Goal: Find specific page/section: Find specific page/section

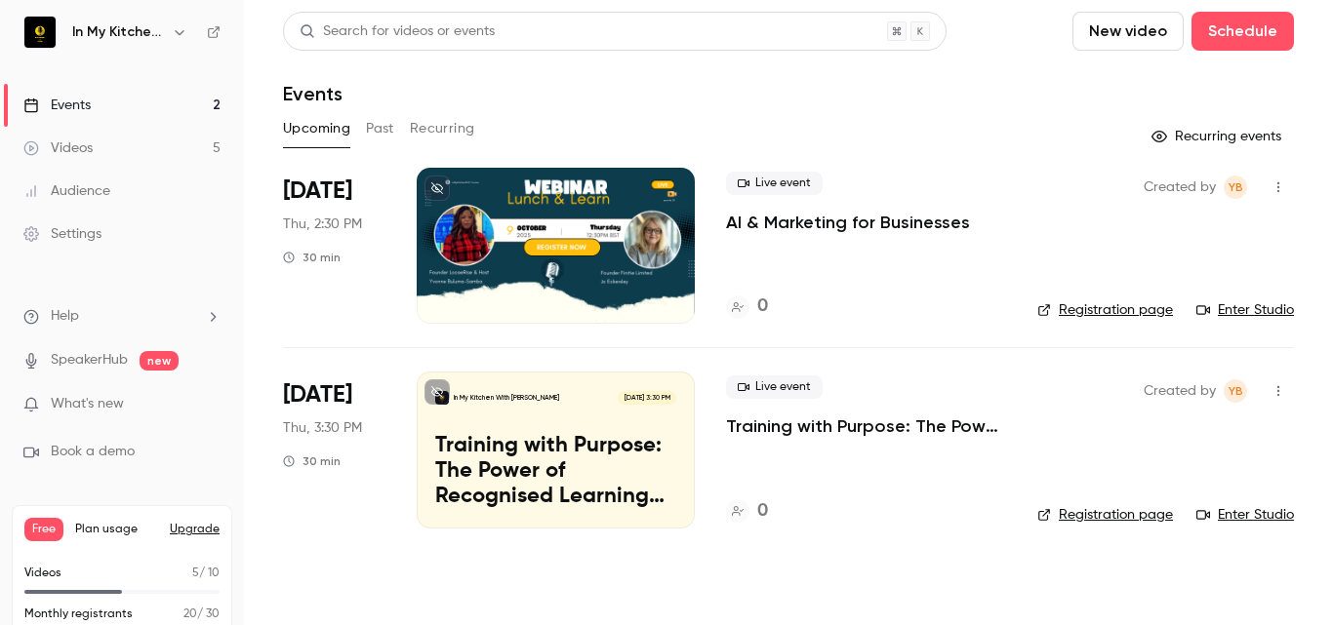
click at [383, 124] on button "Past" at bounding box center [380, 128] width 28 height 31
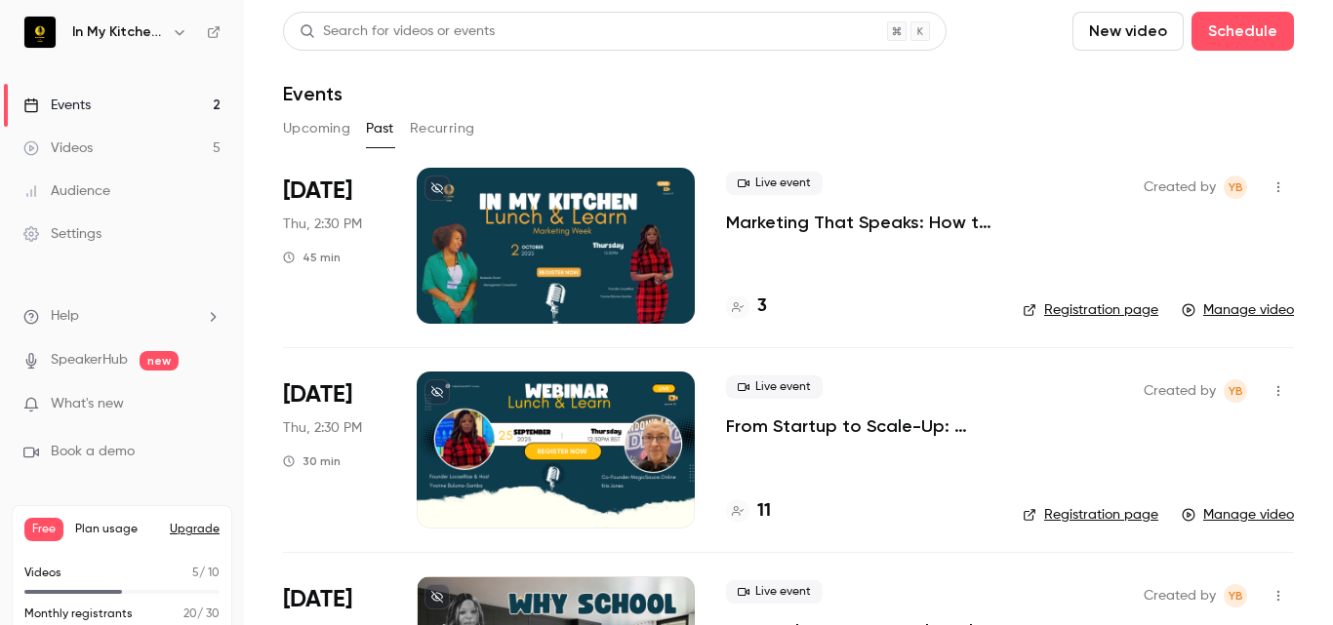
click at [759, 311] on h4 "3" at bounding box center [762, 307] width 10 height 26
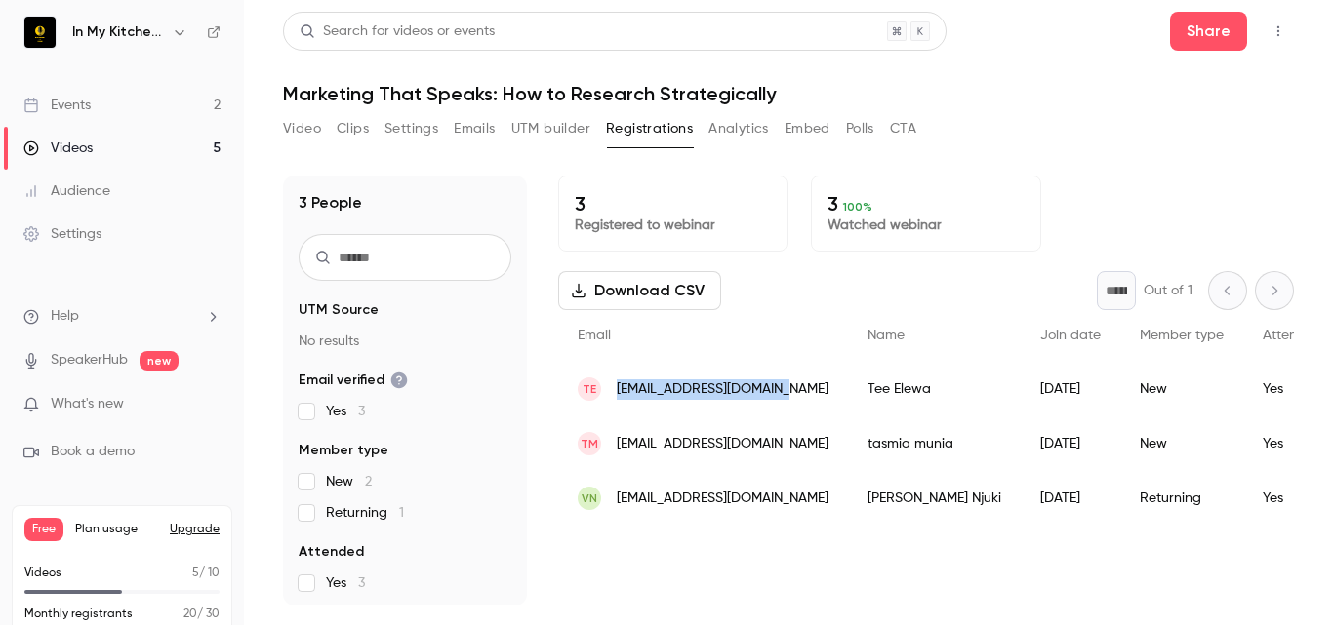
drag, startPoint x: 610, startPoint y: 376, endPoint x: 776, endPoint y: 387, distance: 166.3
click at [776, 387] on div "TE [EMAIL_ADDRESS][DOMAIN_NAME]" at bounding box center [703, 389] width 290 height 55
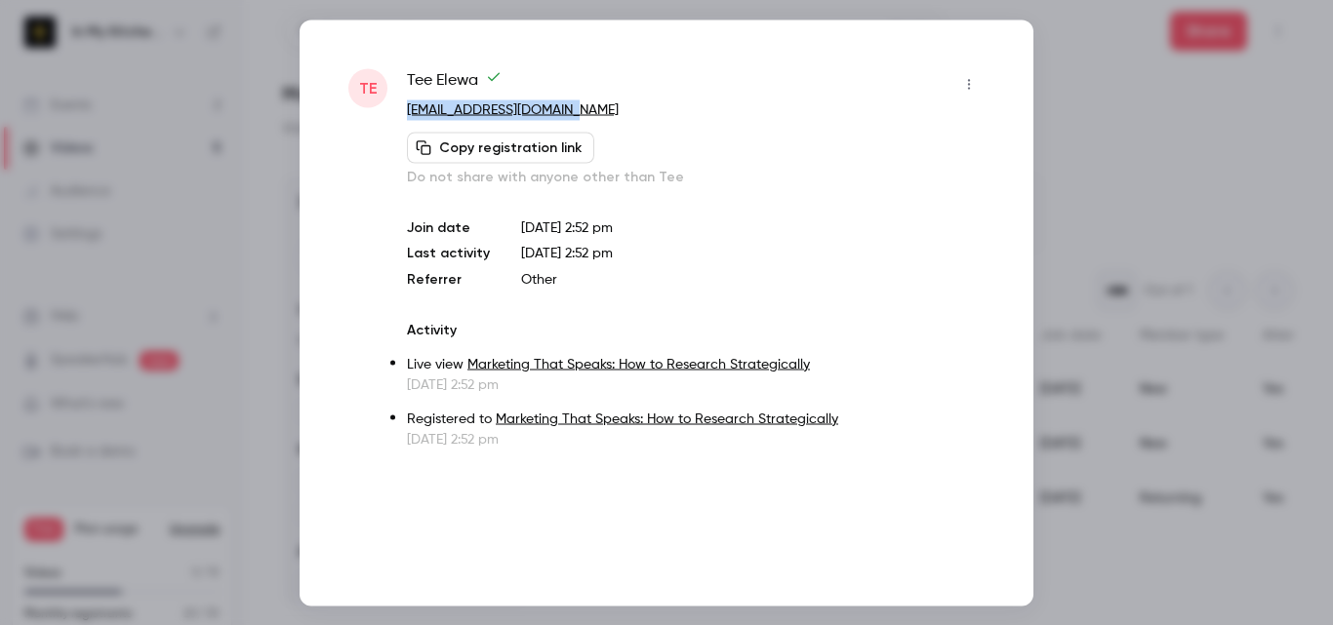
drag, startPoint x: 606, startPoint y: 113, endPoint x: 404, endPoint y: 111, distance: 201.9
click at [404, 111] on div "TE Tee [PERSON_NAME] [PERSON_NAME][EMAIL_ADDRESS][DOMAIN_NAME] Copy registratio…" at bounding box center [666, 258] width 636 height 380
copy link "[EMAIL_ADDRESS][DOMAIN_NAME]"
click at [1090, 55] on div at bounding box center [666, 312] width 1333 height 625
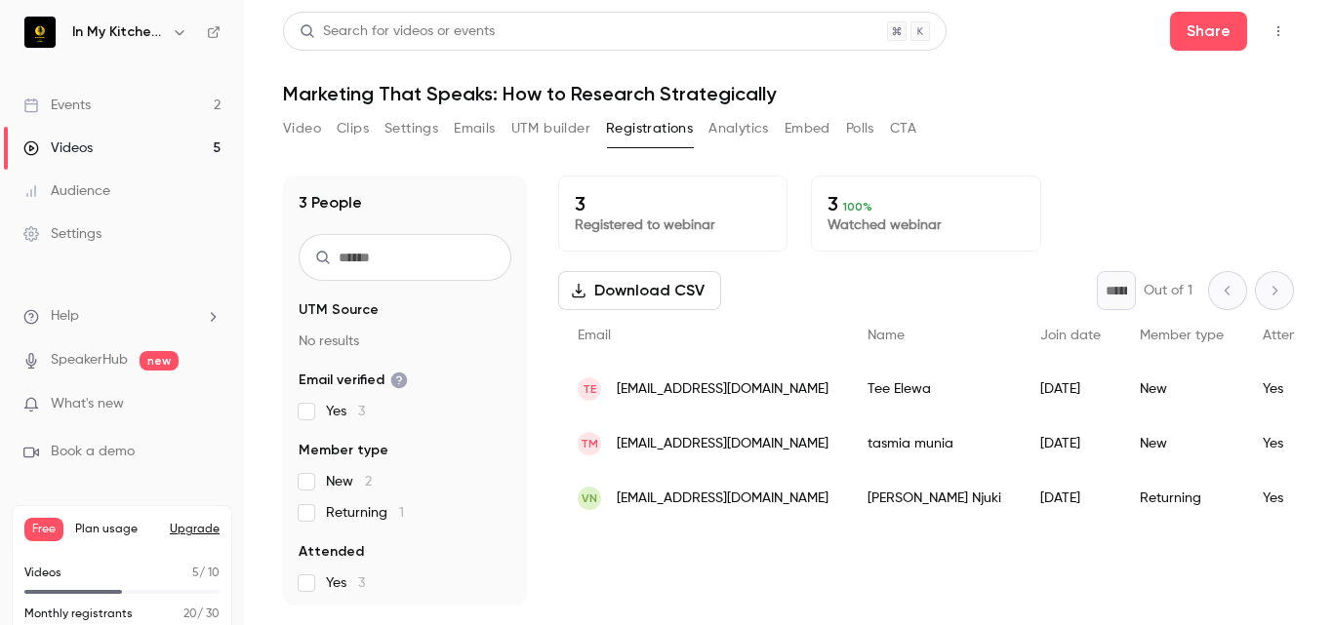
click at [71, 106] on div "Events" at bounding box center [56, 106] width 67 height 20
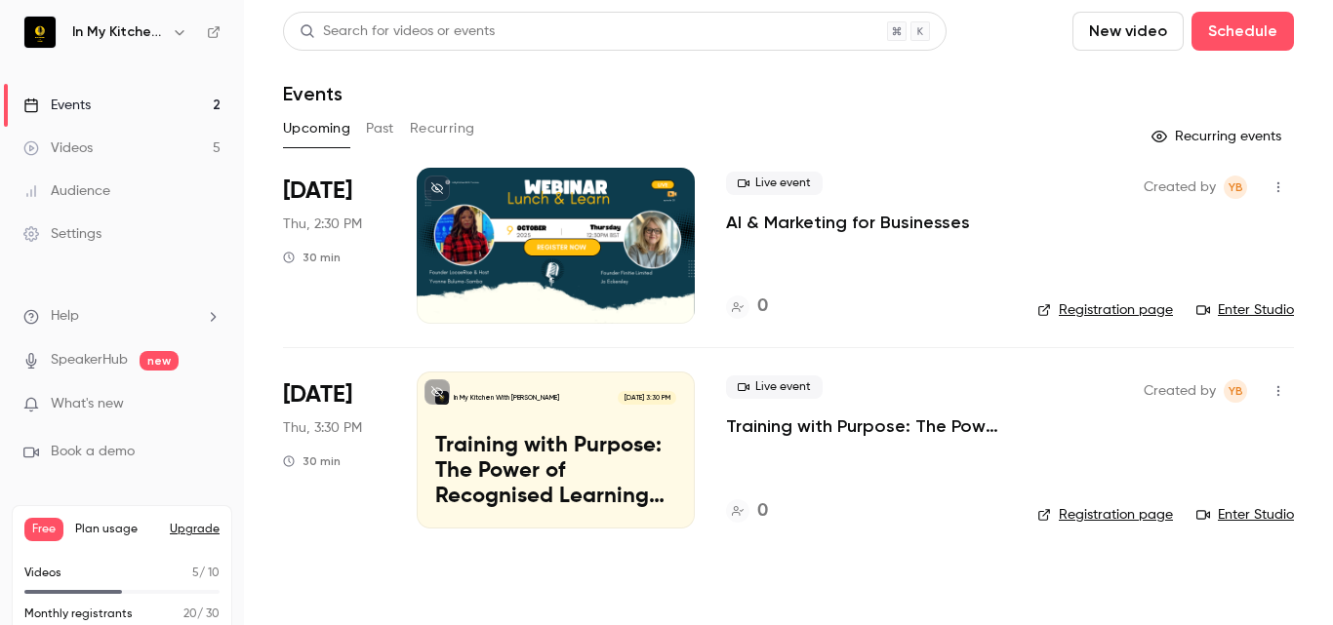
click at [377, 129] on button "Past" at bounding box center [380, 128] width 28 height 31
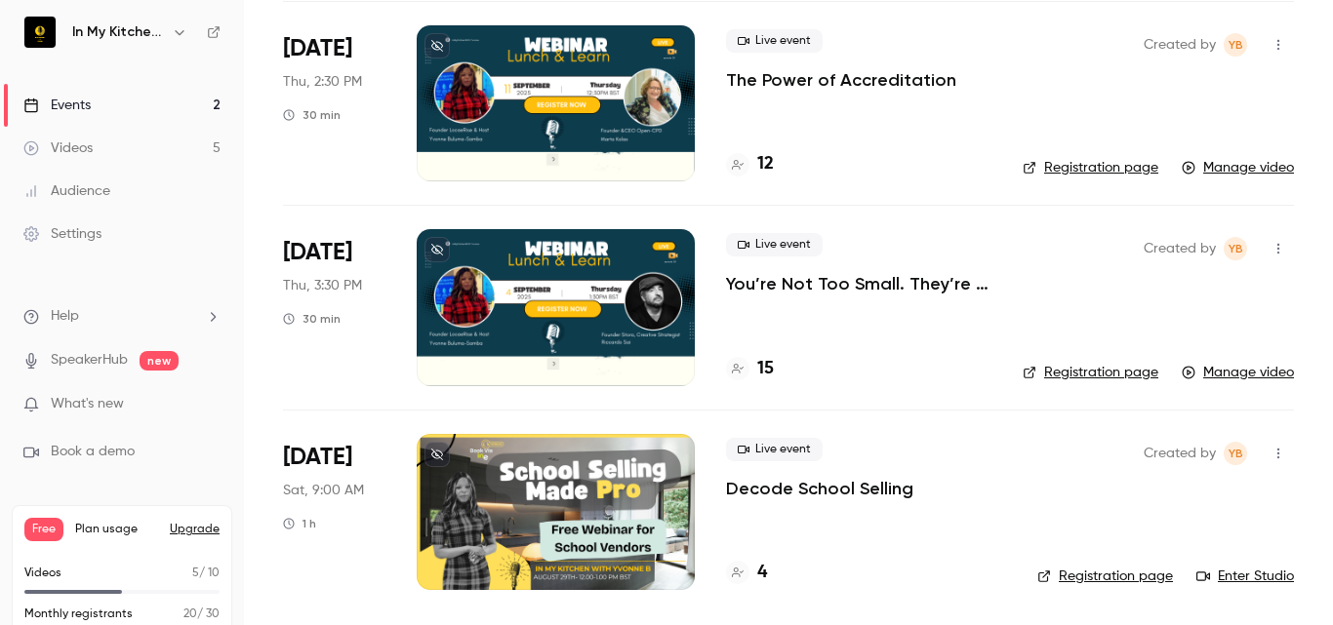
scroll to position [46, 0]
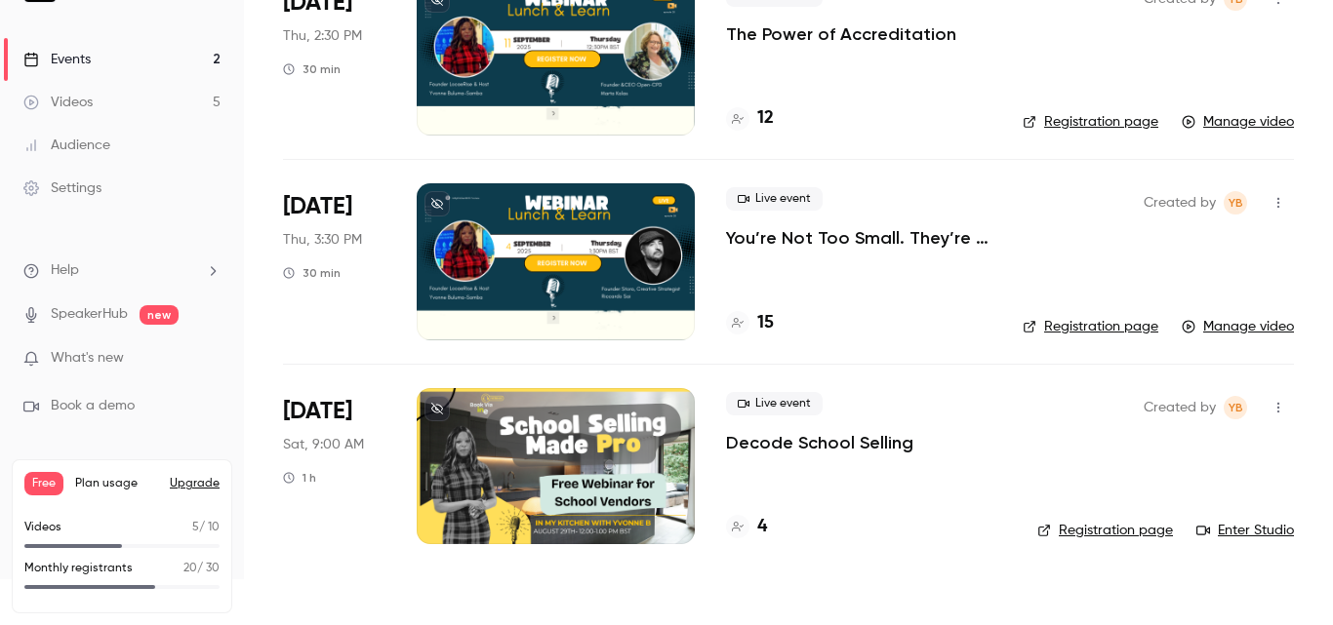
click at [754, 529] on div "4" at bounding box center [746, 527] width 41 height 26
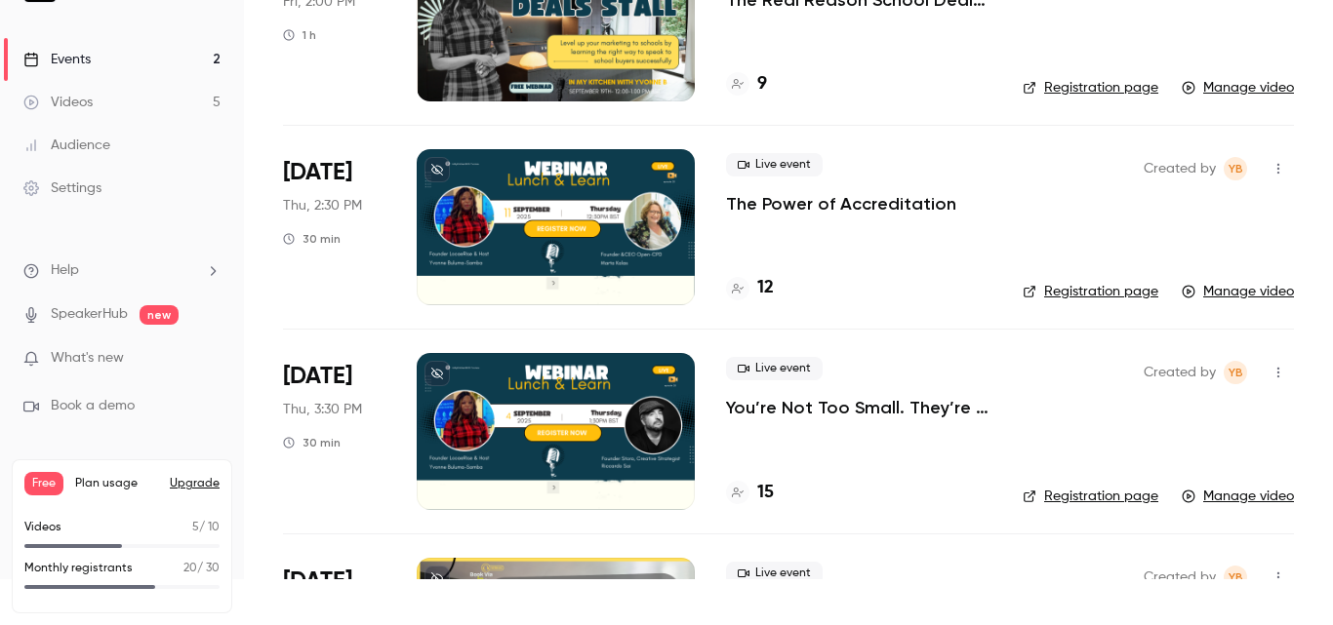
scroll to position [755, 0]
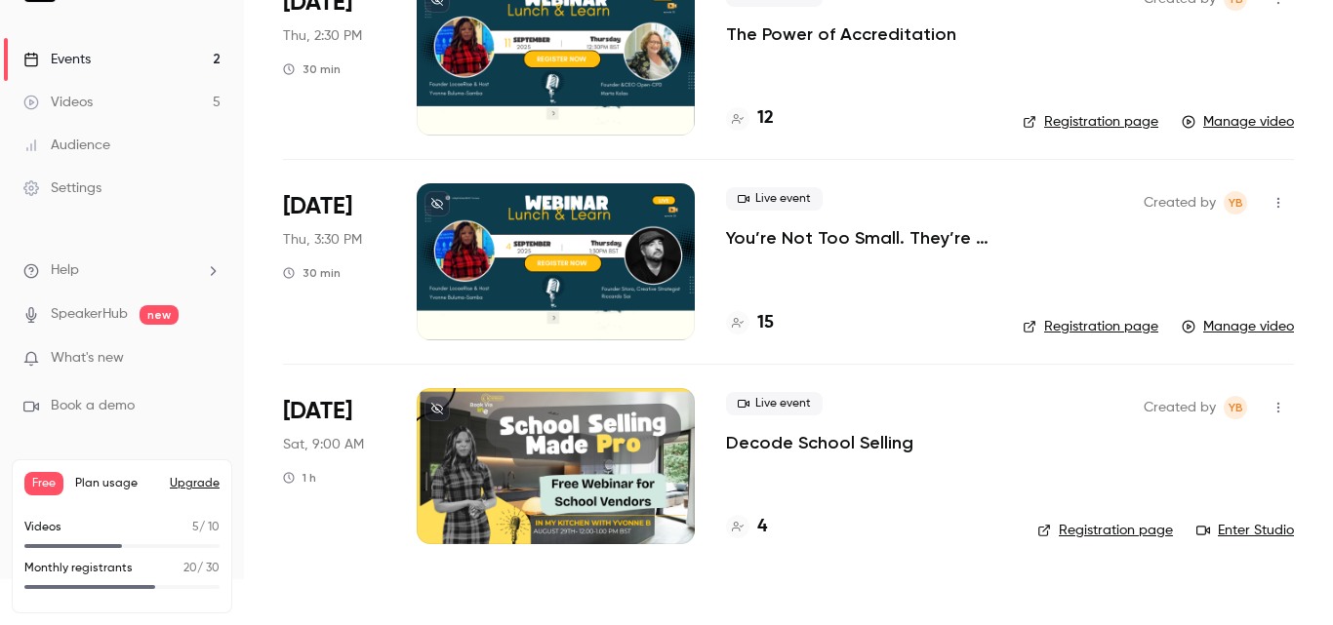
click at [738, 524] on icon at bounding box center [738, 527] width 12 height 12
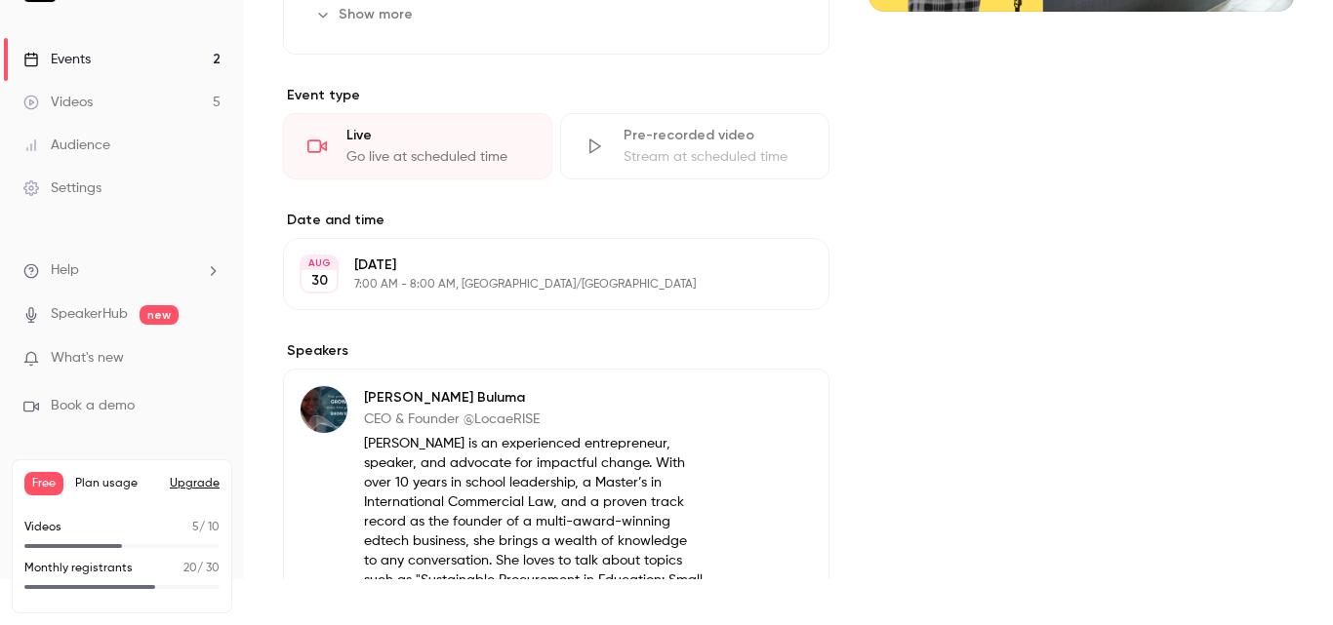
scroll to position [364, 0]
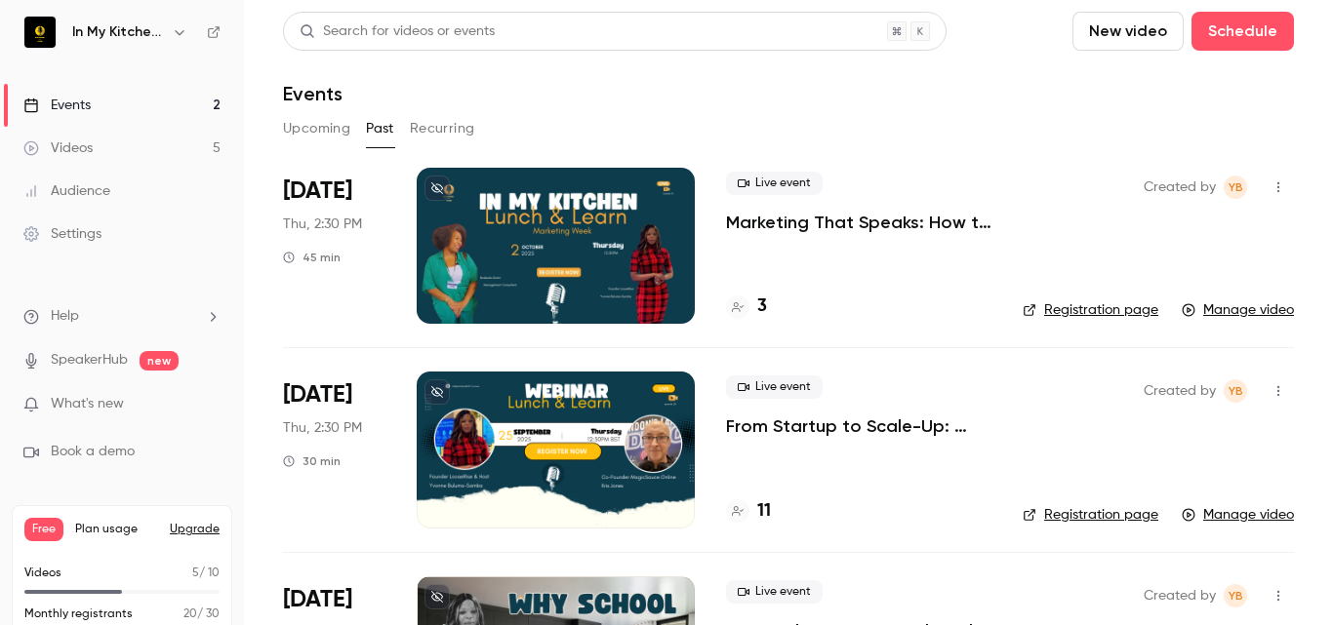
click at [123, 408] on span "What's new" at bounding box center [87, 404] width 73 height 20
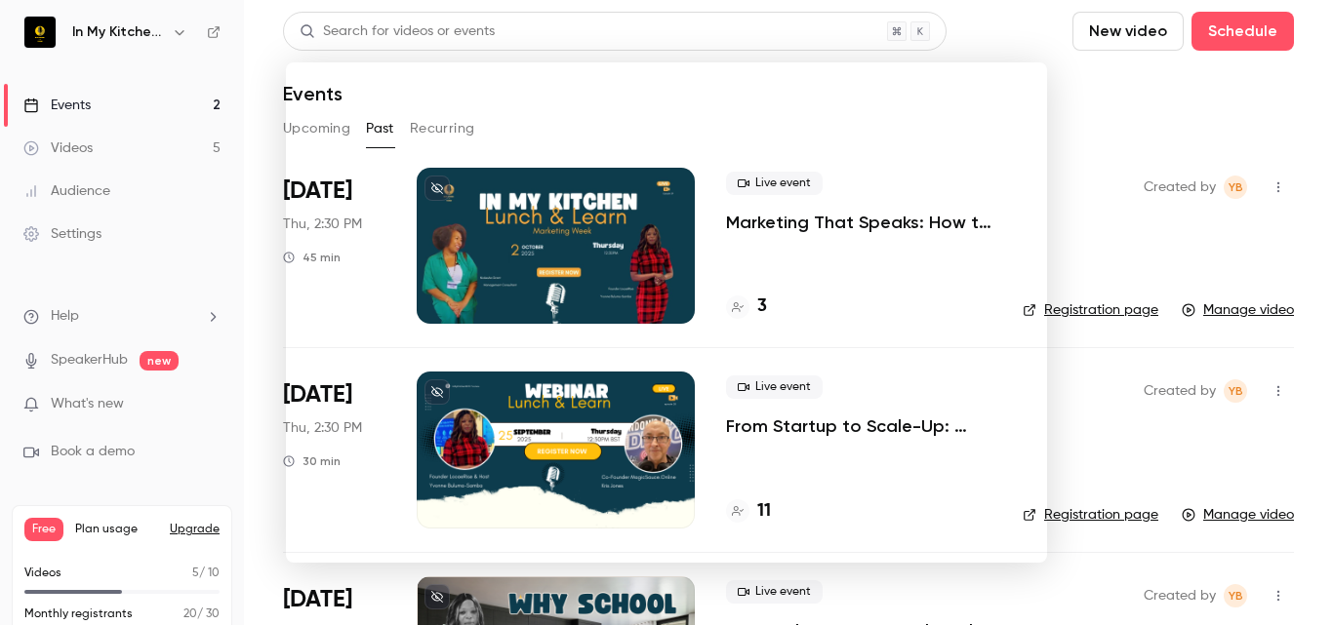
click at [967, 21] on div at bounding box center [666, 312] width 1333 height 625
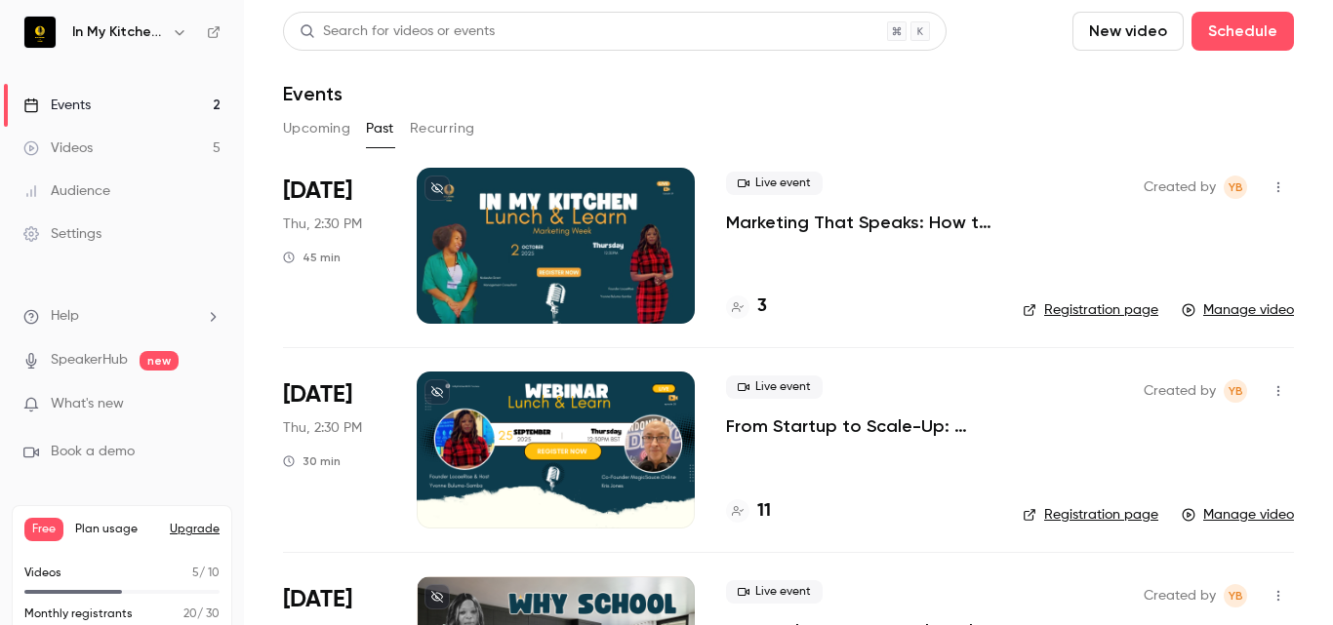
click at [846, 224] on p "Marketing That Speaks: How to Research Strategically" at bounding box center [858, 222] width 265 height 23
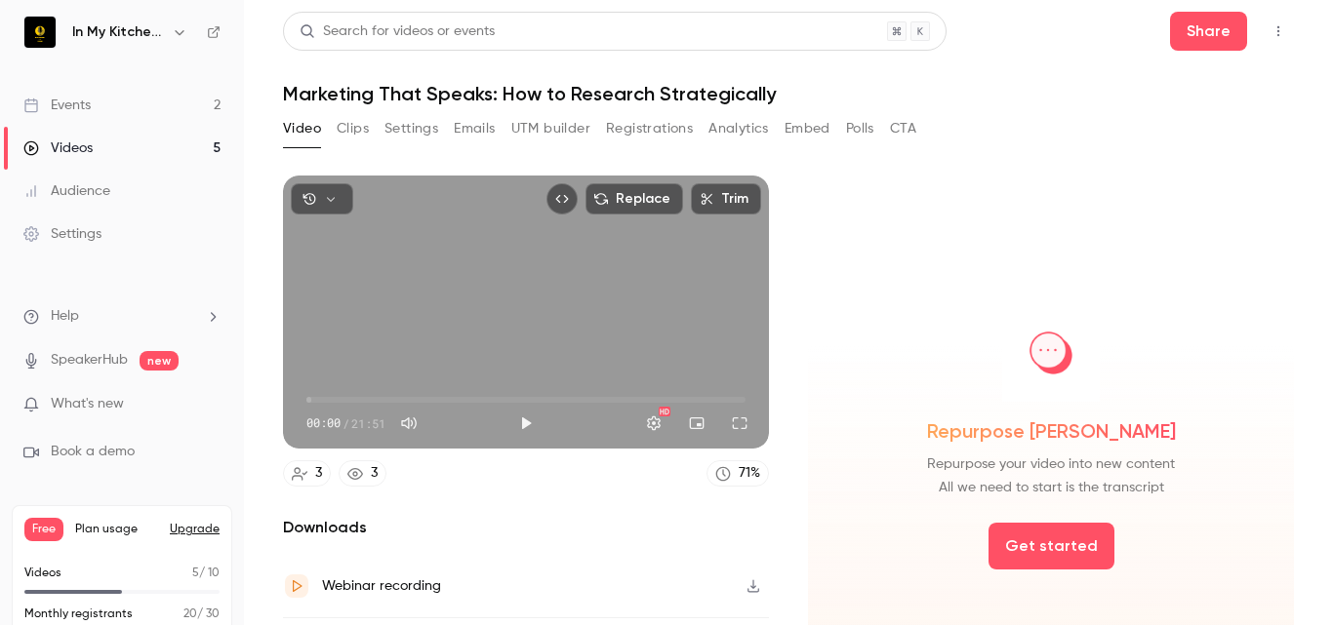
click at [619, 196] on button "Replace" at bounding box center [634, 198] width 98 height 31
click at [585, 193] on button "Replace" at bounding box center [634, 198] width 98 height 31
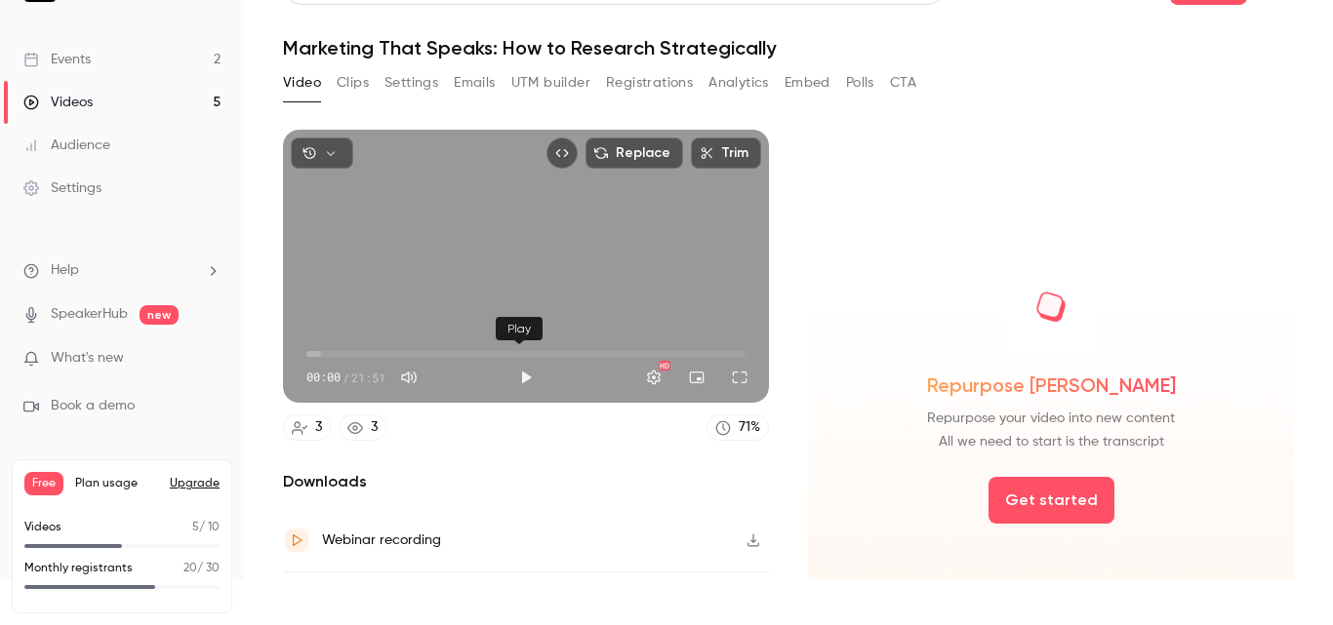
click at [522, 366] on button "Play" at bounding box center [525, 377] width 39 height 39
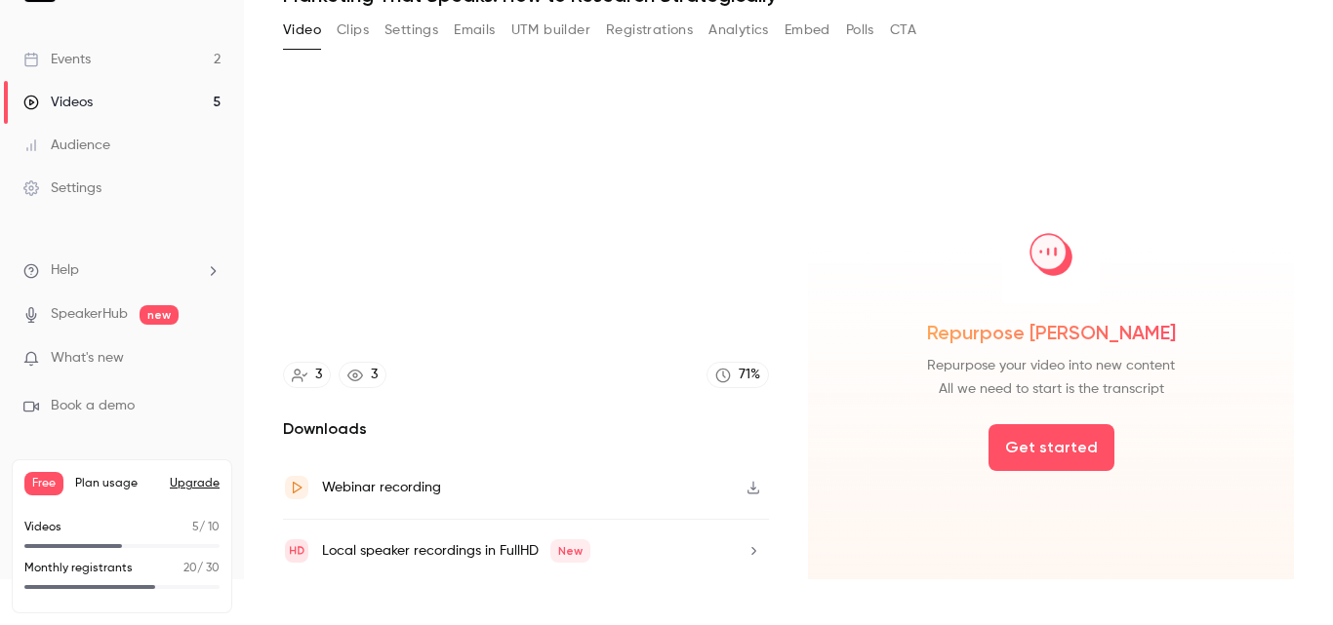
scroll to position [111, 0]
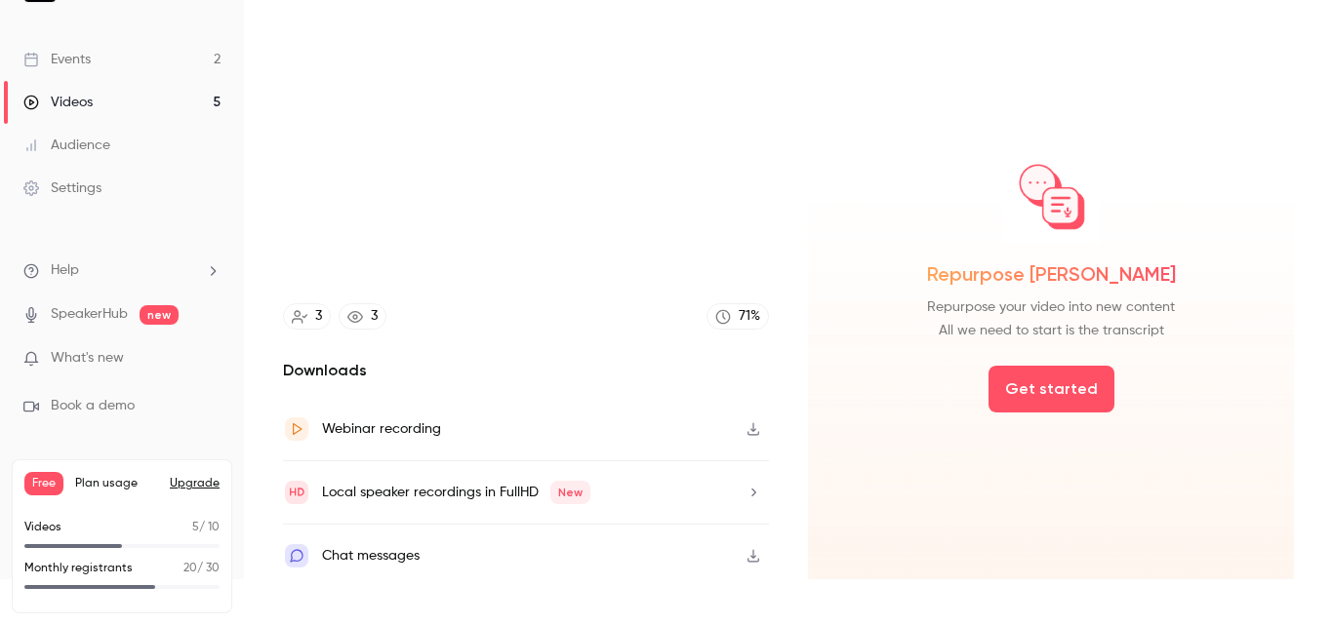
click at [745, 422] on icon "button" at bounding box center [753, 429] width 16 height 14
type input "*****"
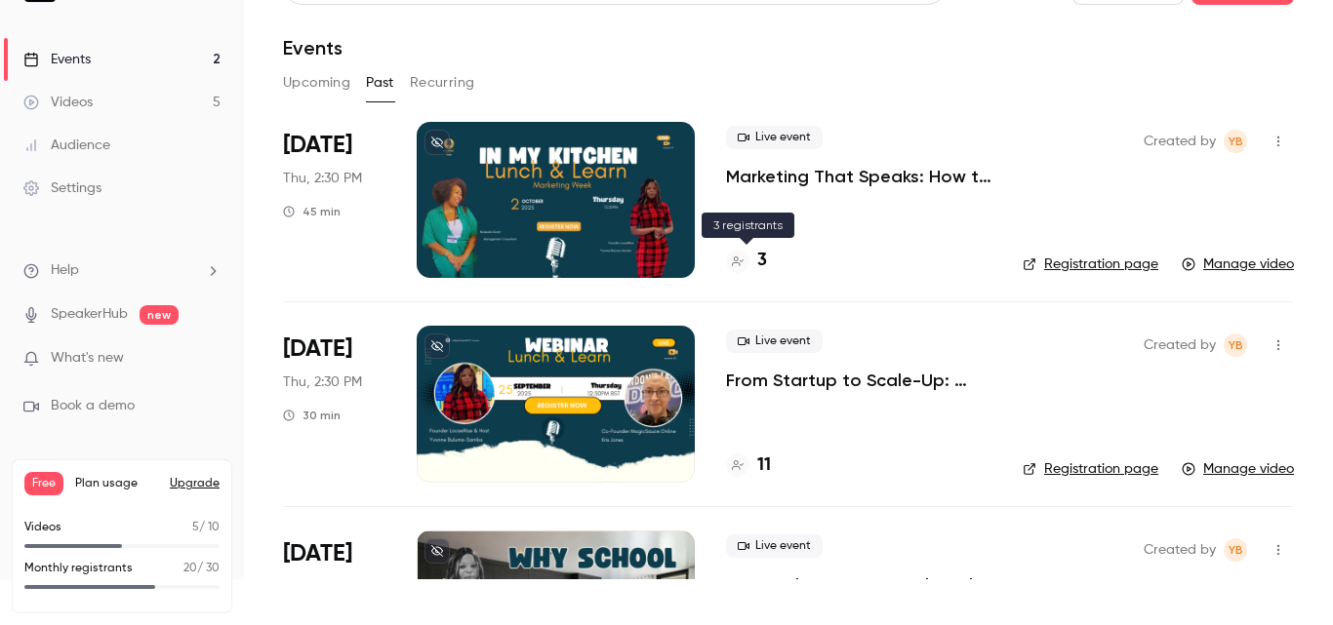
click at [761, 263] on h4 "3" at bounding box center [762, 261] width 10 height 26
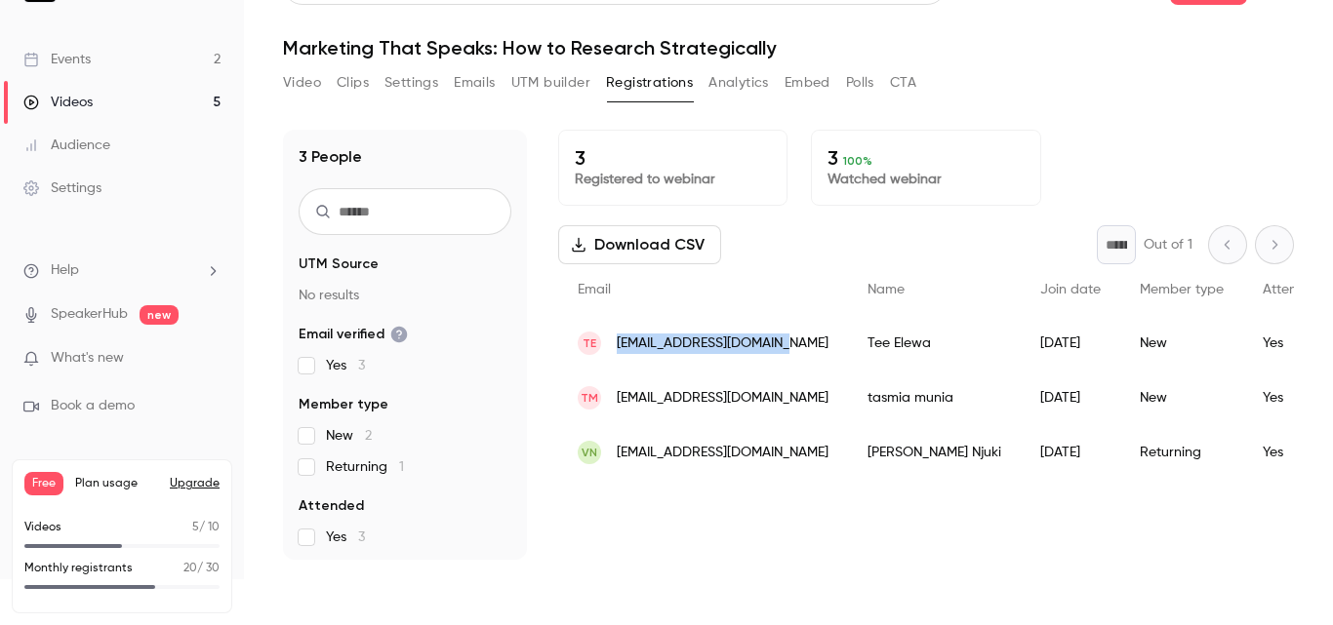
drag, startPoint x: 787, startPoint y: 327, endPoint x: 613, endPoint y: 345, distance: 175.6
click at [613, 345] on div "TE [EMAIL_ADDRESS][DOMAIN_NAME]" at bounding box center [703, 343] width 290 height 55
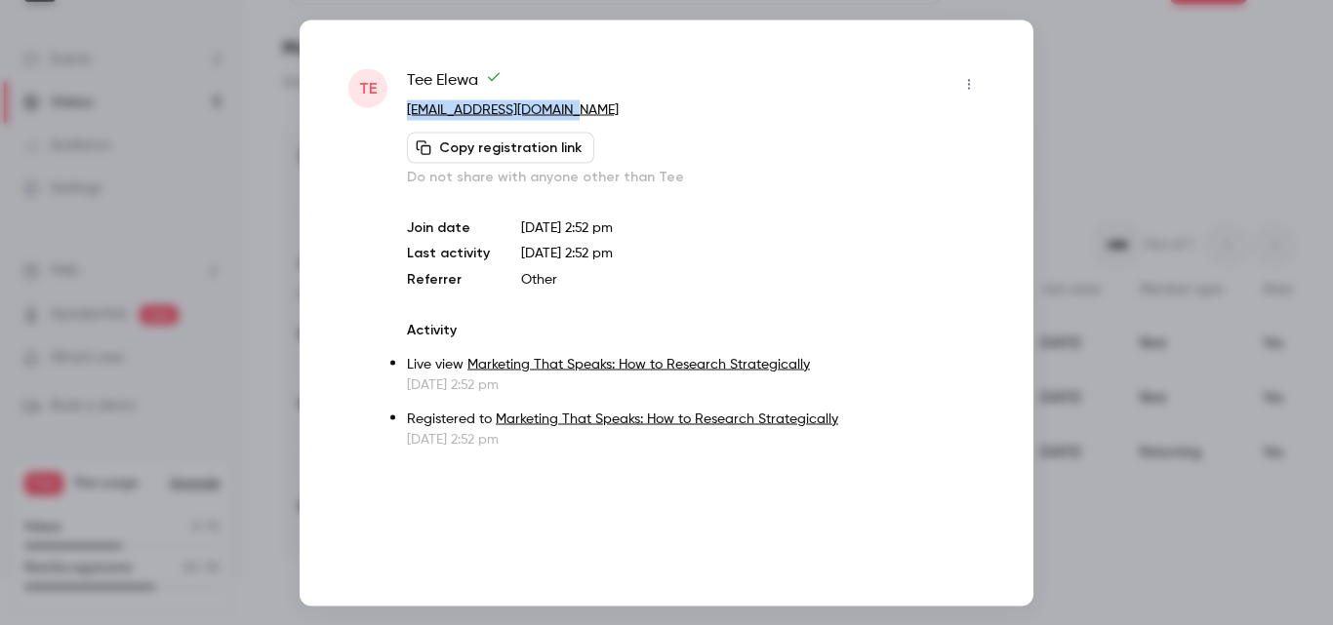
drag, startPoint x: 609, startPoint y: 115, endPoint x: 398, endPoint y: 110, distance: 210.8
click at [398, 110] on div "TE Tee [PERSON_NAME] [PERSON_NAME][EMAIL_ADDRESS][DOMAIN_NAME] Copy registratio…" at bounding box center [666, 258] width 636 height 380
copy link "[EMAIL_ADDRESS][DOMAIN_NAME]"
click at [647, 85] on div "Tee Elewa" at bounding box center [696, 83] width 578 height 31
click at [624, 106] on p "[EMAIL_ADDRESS][DOMAIN_NAME]" at bounding box center [696, 110] width 578 height 20
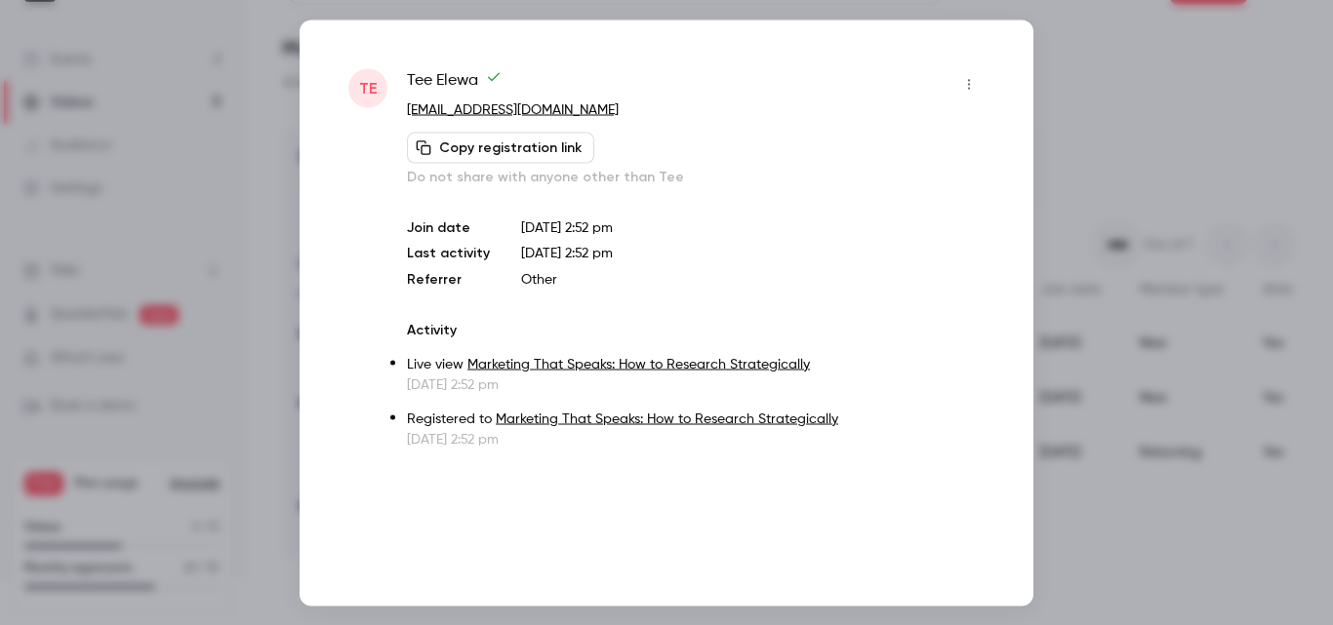
click at [1092, 97] on div at bounding box center [666, 312] width 1333 height 625
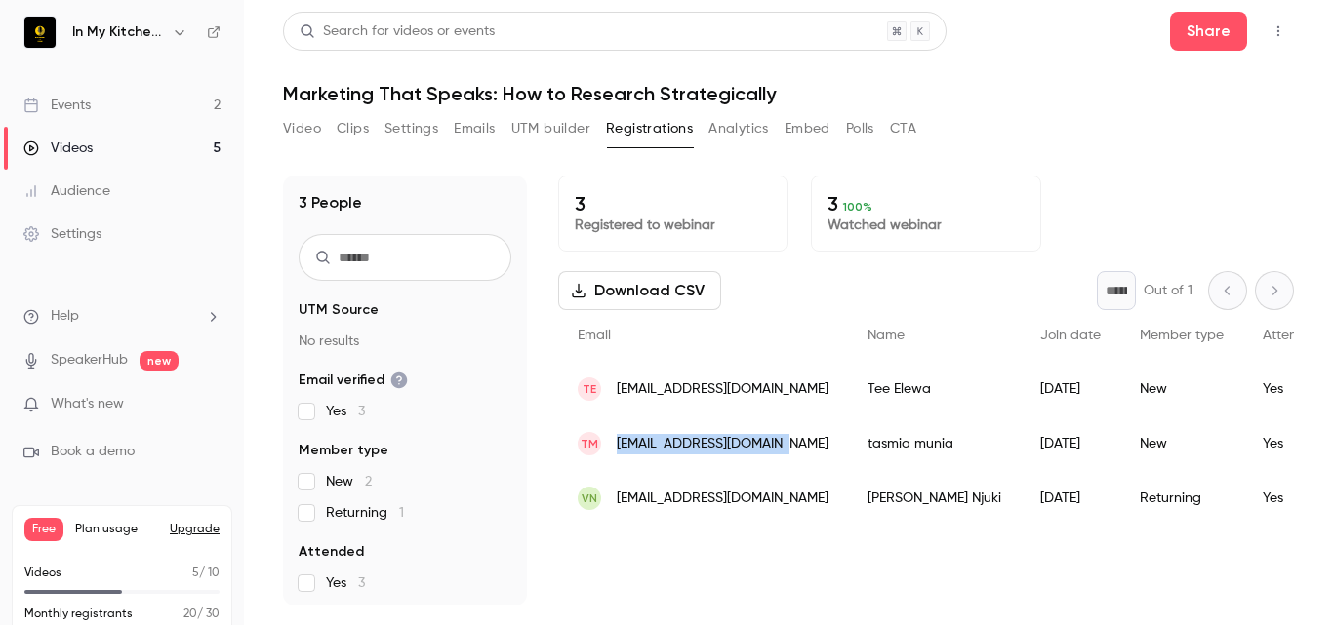
drag, startPoint x: 792, startPoint y: 423, endPoint x: 616, endPoint y: 440, distance: 177.3
click at [616, 440] on div "tm [EMAIL_ADDRESS][DOMAIN_NAME]" at bounding box center [703, 444] width 290 height 55
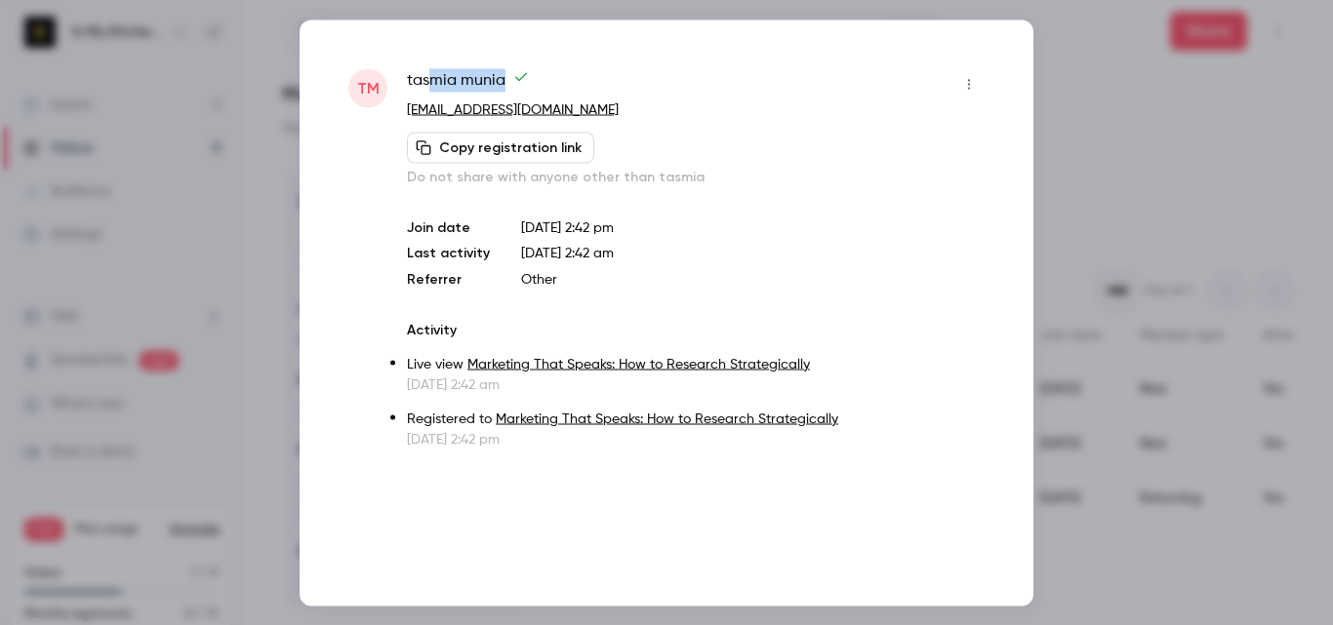
drag, startPoint x: 664, startPoint y: 99, endPoint x: 431, endPoint y: 96, distance: 233.2
click at [431, 96] on div "[PERSON_NAME]" at bounding box center [696, 83] width 578 height 31
click at [674, 86] on div "[PERSON_NAME]" at bounding box center [696, 83] width 578 height 31
drag, startPoint x: 600, startPoint y: 107, endPoint x: 402, endPoint y: 114, distance: 198.2
click at [402, 114] on div "tm [PERSON_NAME] [EMAIL_ADDRESS][DOMAIN_NAME] Copy registration link Do not sha…" at bounding box center [666, 258] width 636 height 380
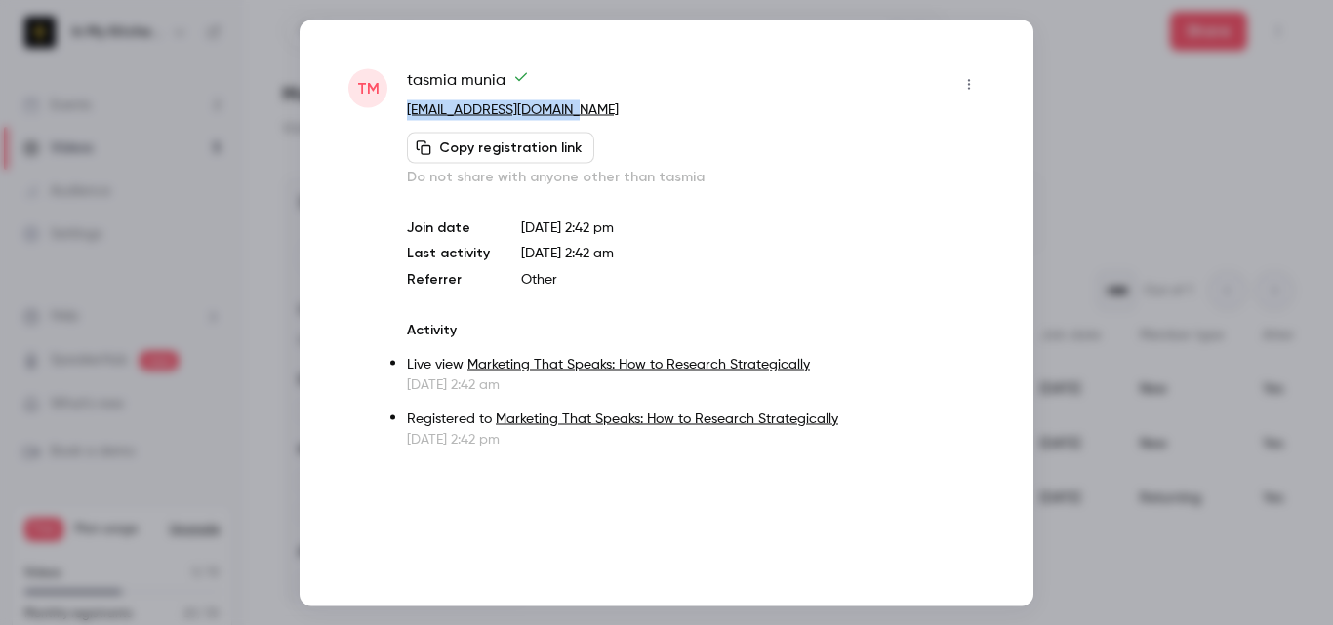
copy link "[EMAIL_ADDRESS][DOMAIN_NAME]"
click at [666, 71] on div "[PERSON_NAME]" at bounding box center [696, 83] width 578 height 31
drag, startPoint x: 455, startPoint y: 78, endPoint x: 407, endPoint y: 78, distance: 47.8
click at [407, 78] on span "[PERSON_NAME]" at bounding box center [468, 83] width 122 height 31
copy span "tasmia"
